Goal: Transaction & Acquisition: Purchase product/service

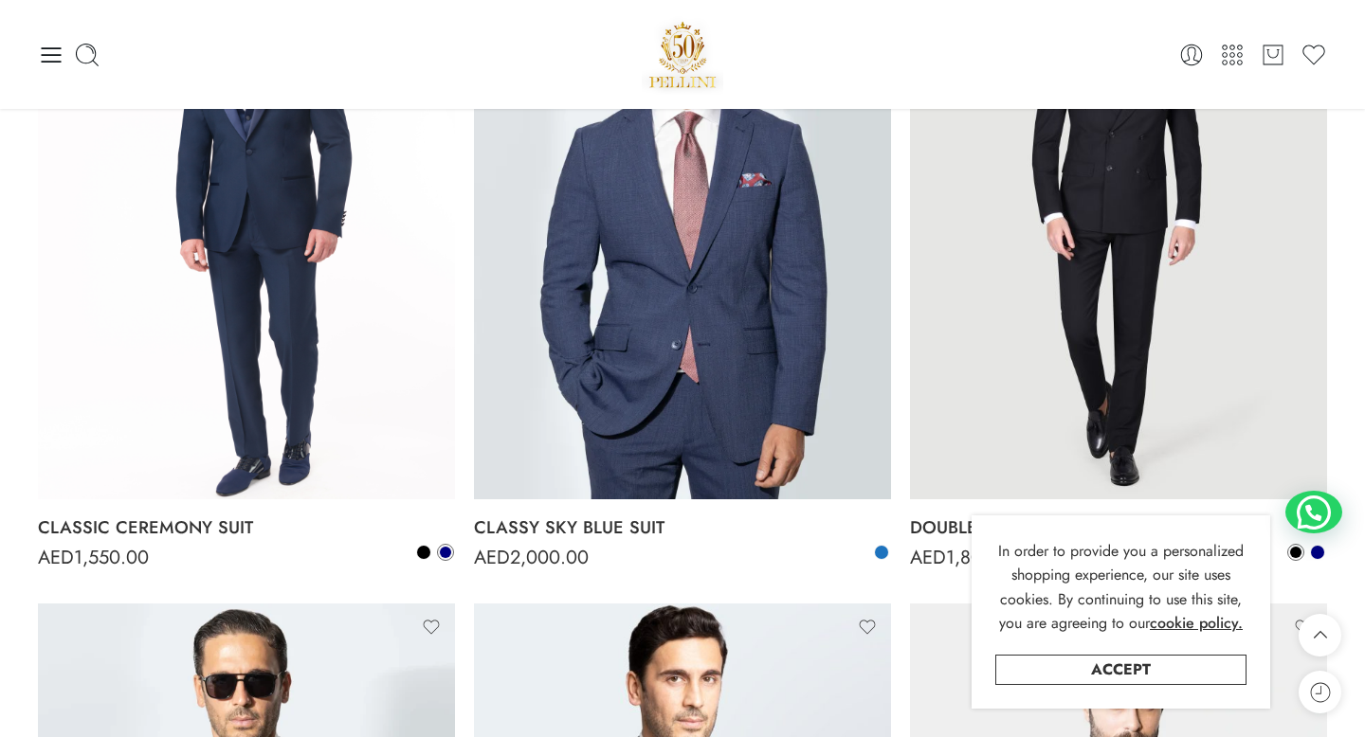
scroll to position [2275, 0]
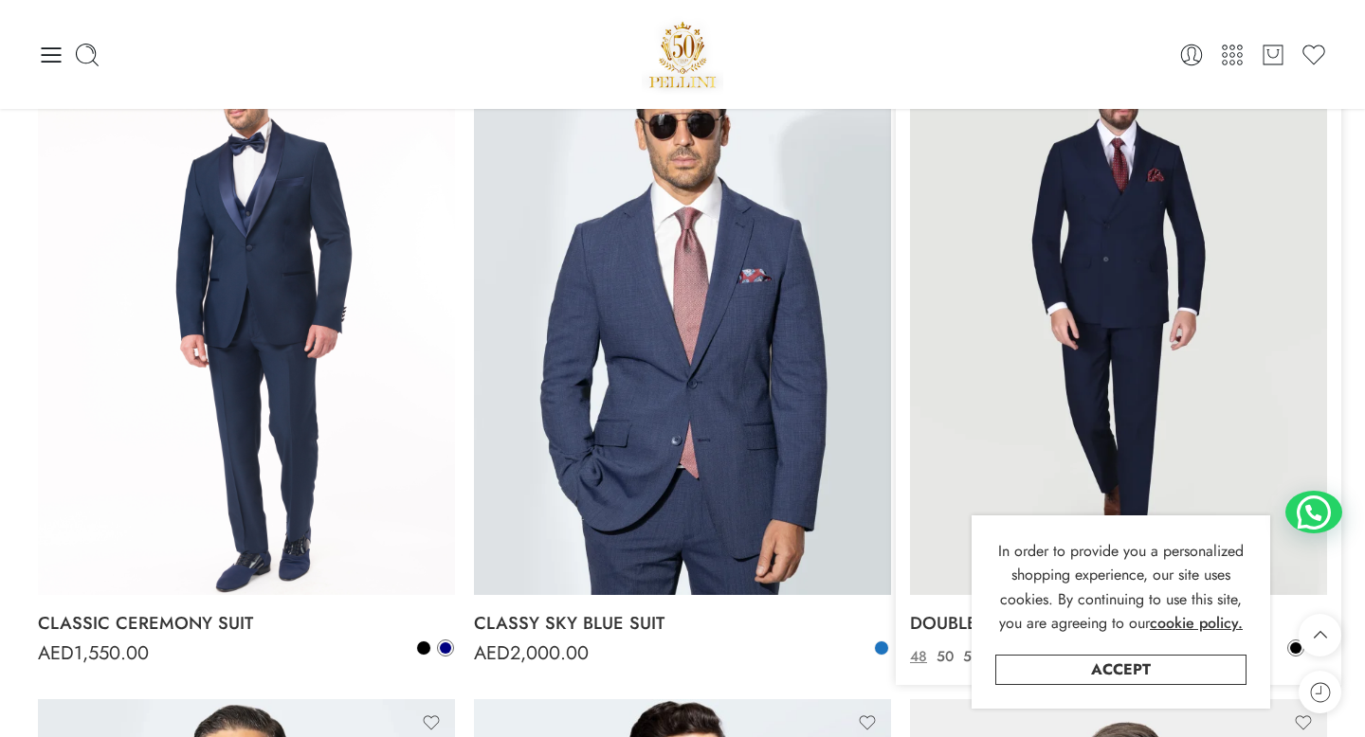
click at [1211, 303] on img at bounding box center [1118, 318] width 417 height 556
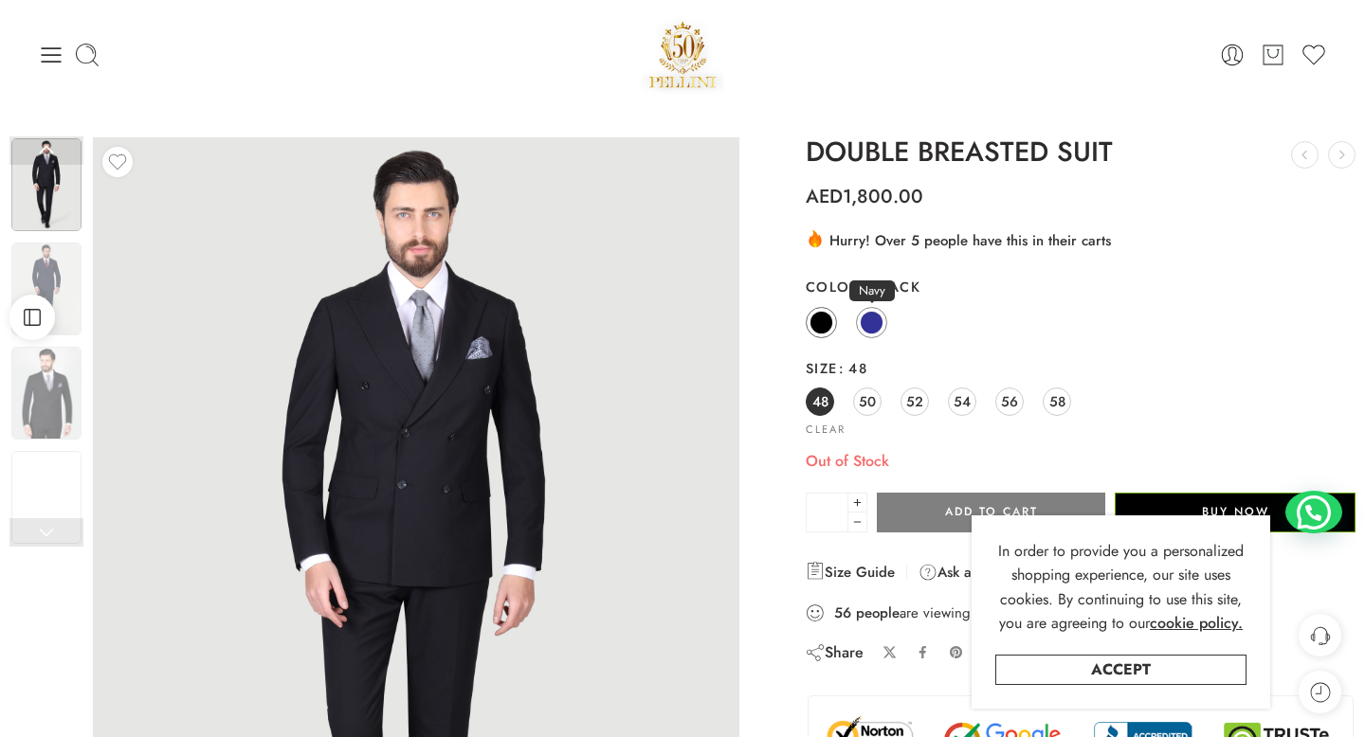
click at [875, 318] on span at bounding box center [872, 323] width 24 height 24
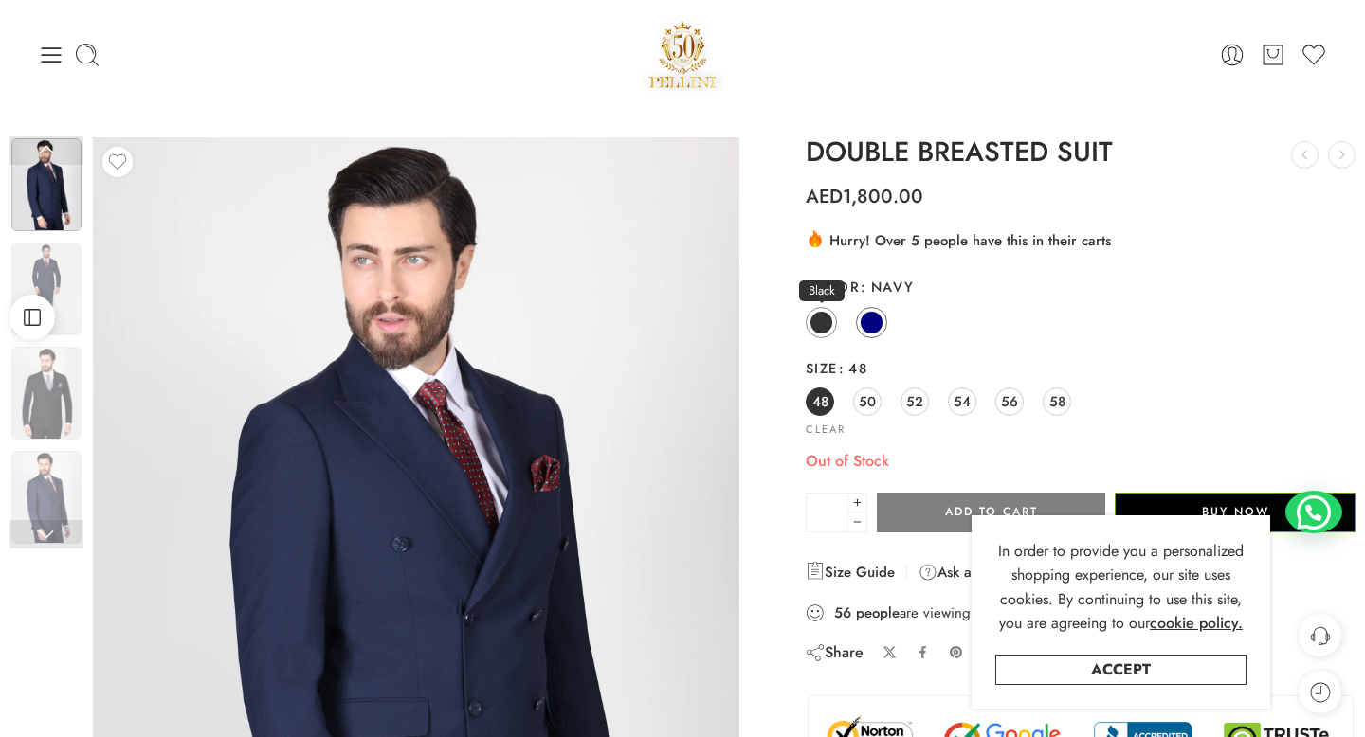
click at [817, 322] on span at bounding box center [822, 323] width 24 height 24
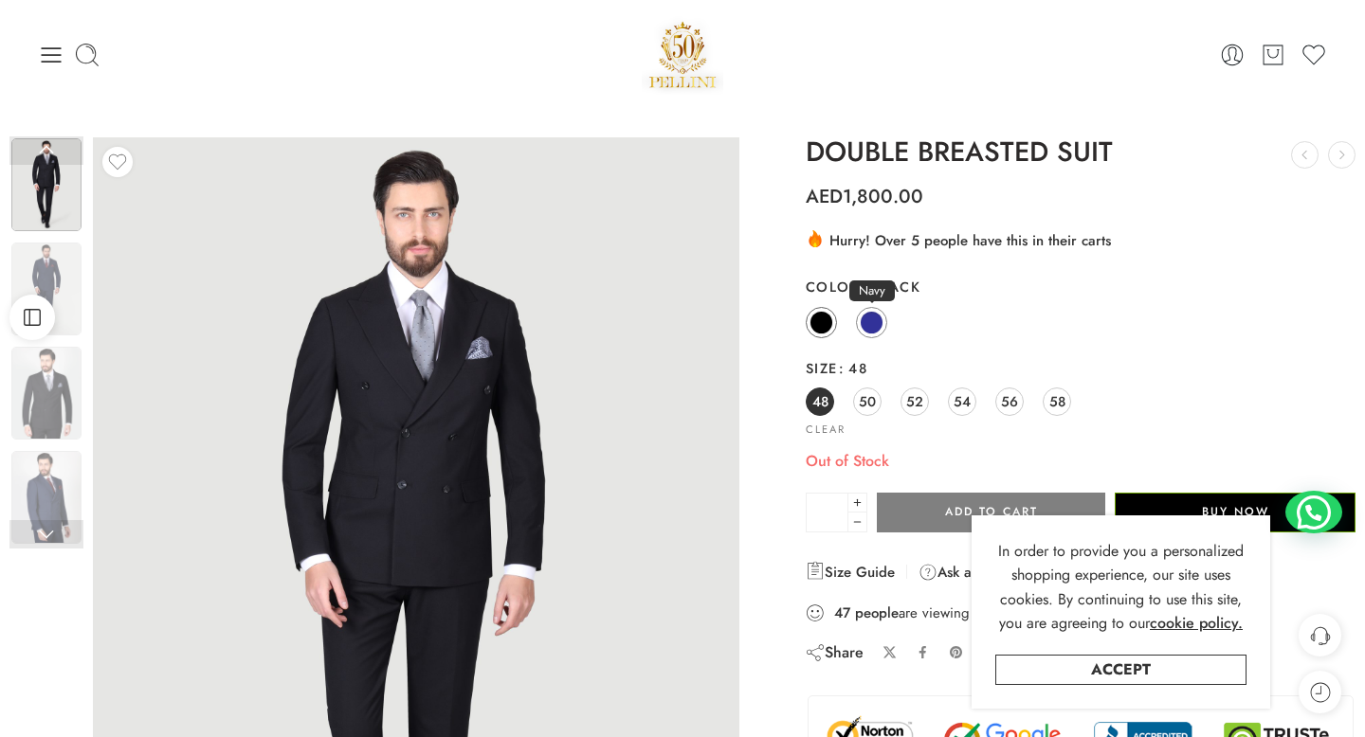
click at [874, 318] on span at bounding box center [872, 323] width 24 height 24
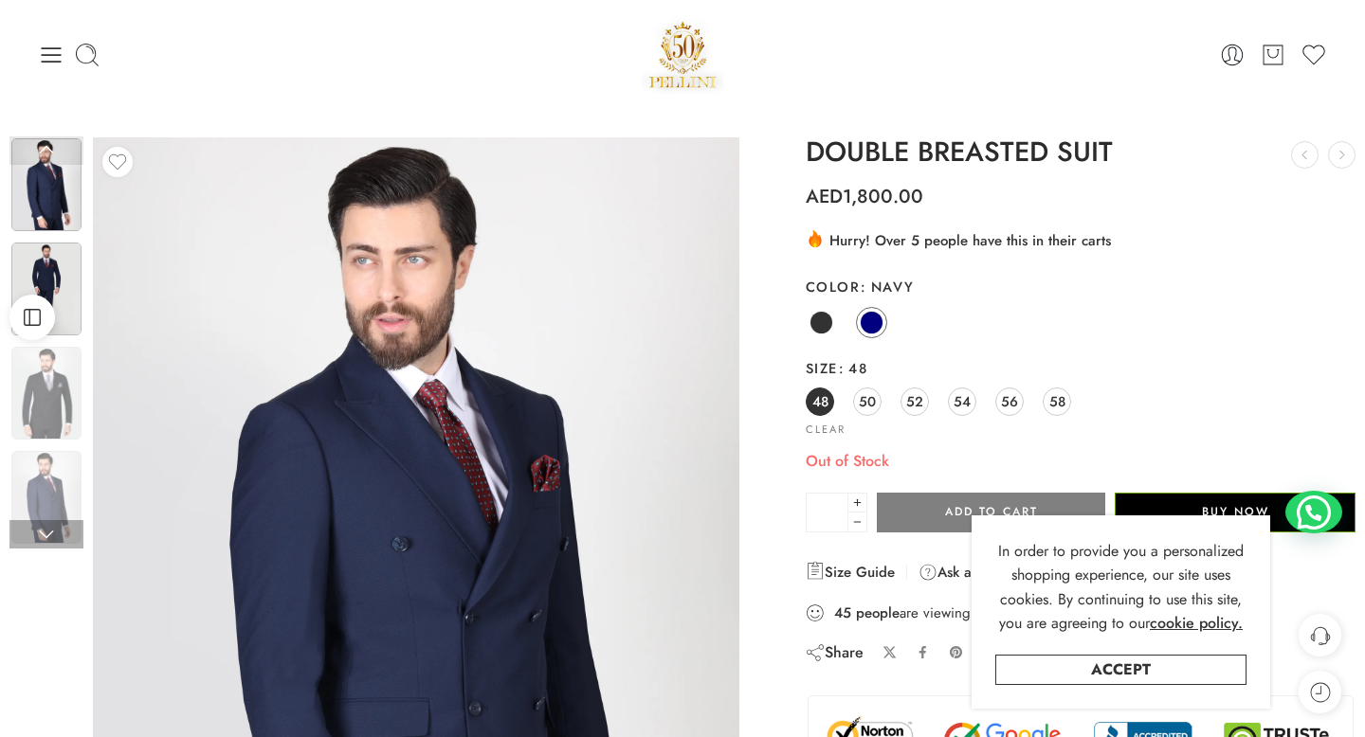
click at [50, 272] on img at bounding box center [46, 289] width 70 height 93
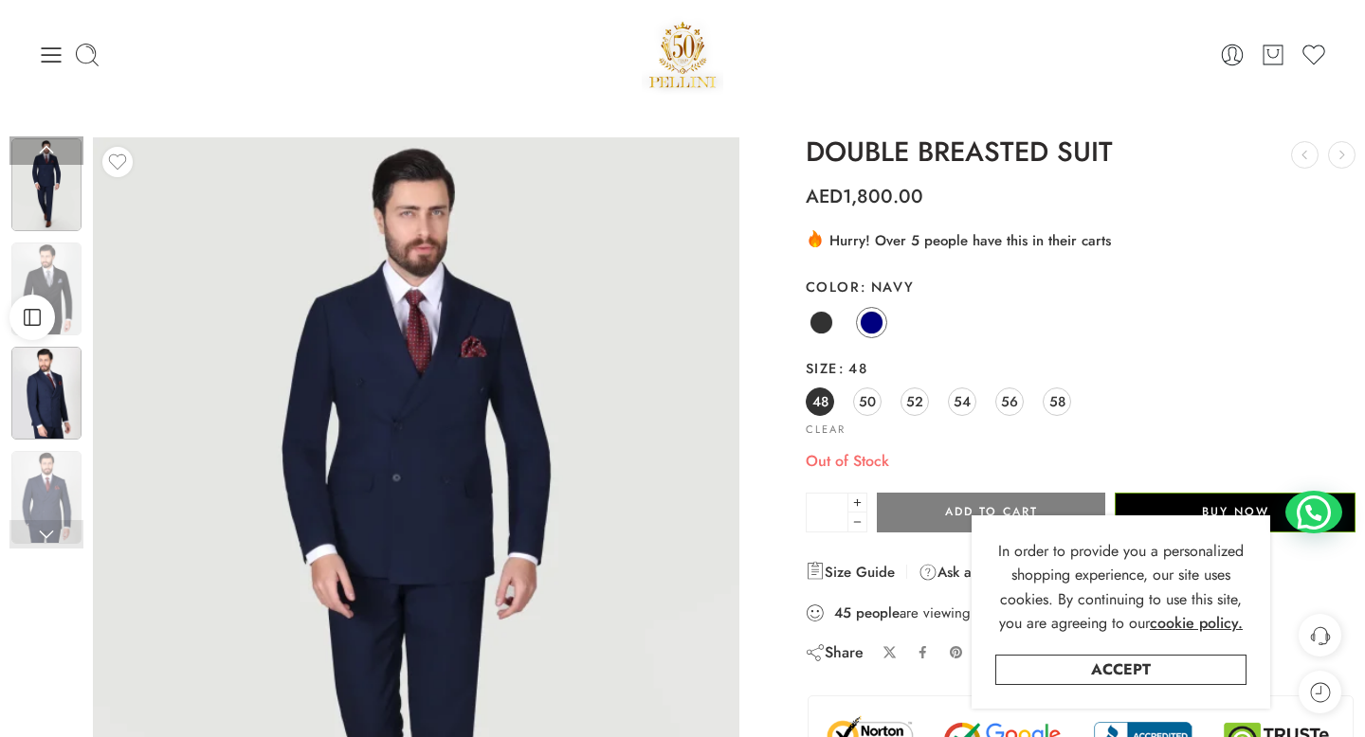
scroll to position [72, 0]
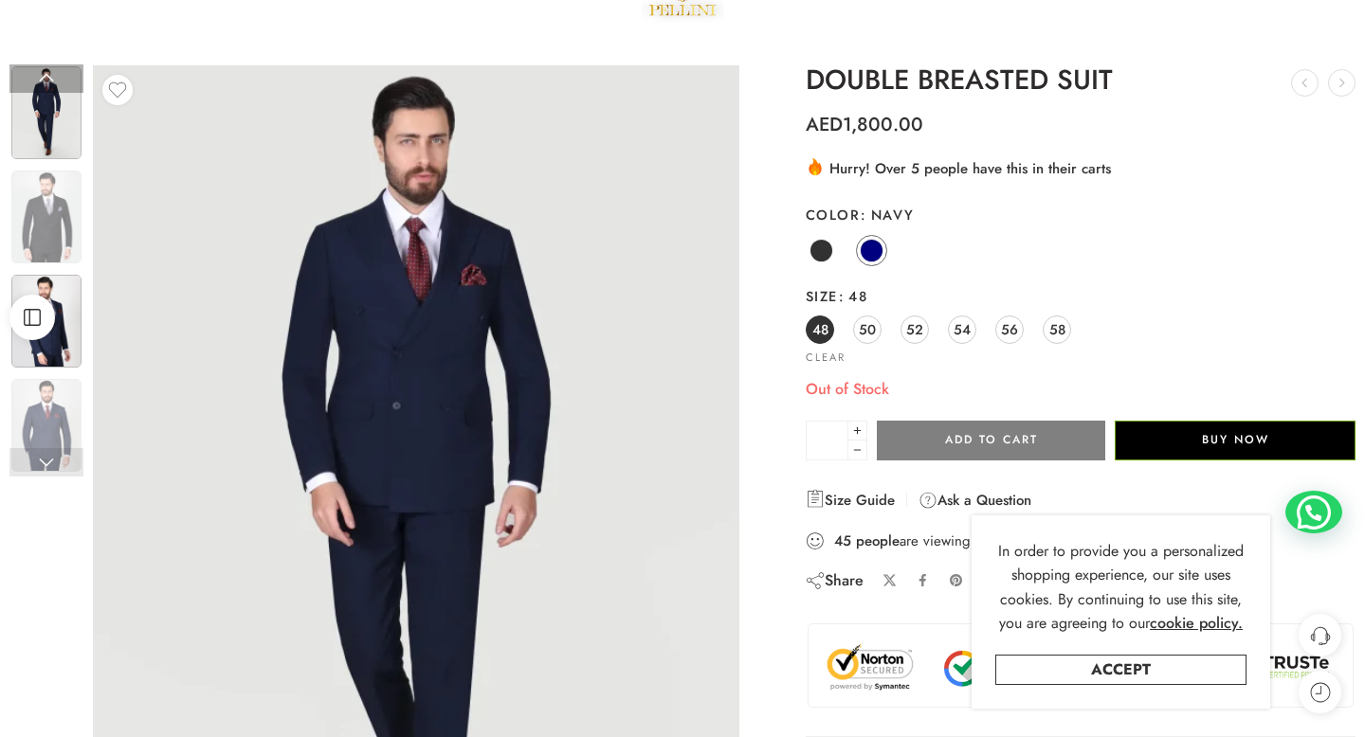
click at [53, 440] on img at bounding box center [46, 425] width 70 height 93
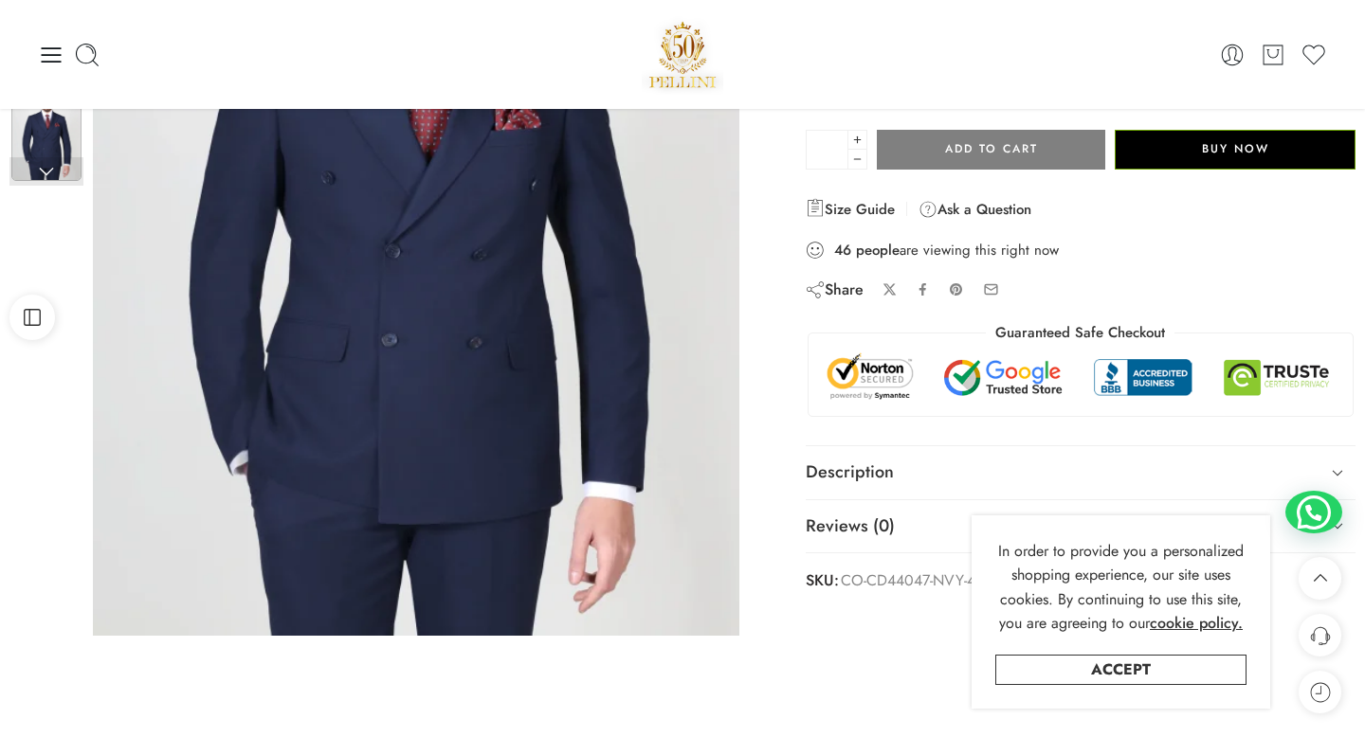
scroll to position [0, 0]
